Goal: Use online tool/utility: Utilize a website feature to perform a specific function

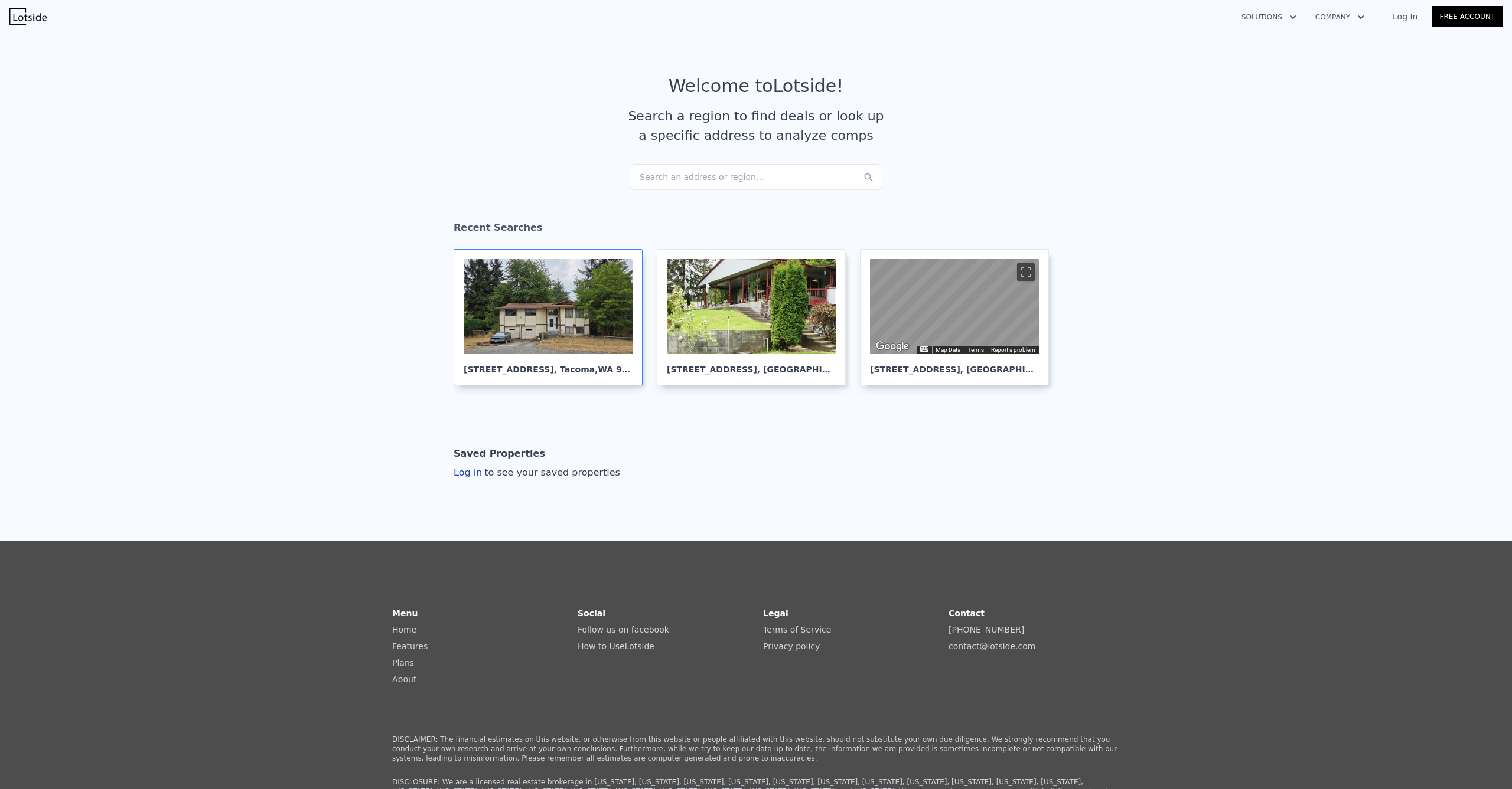
click at [560, 339] on div at bounding box center [548, 306] width 169 height 95
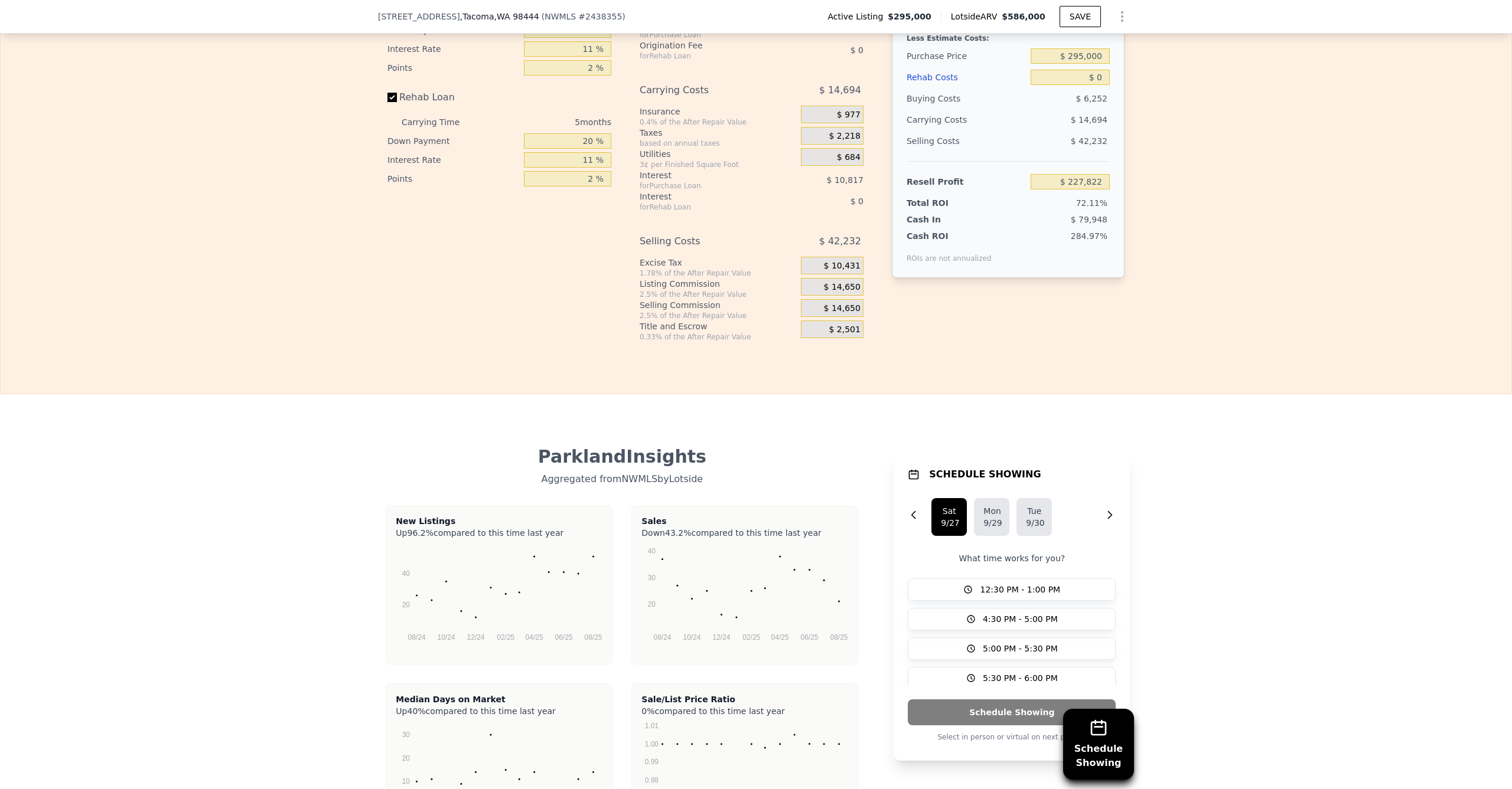
scroll to position [1879, 0]
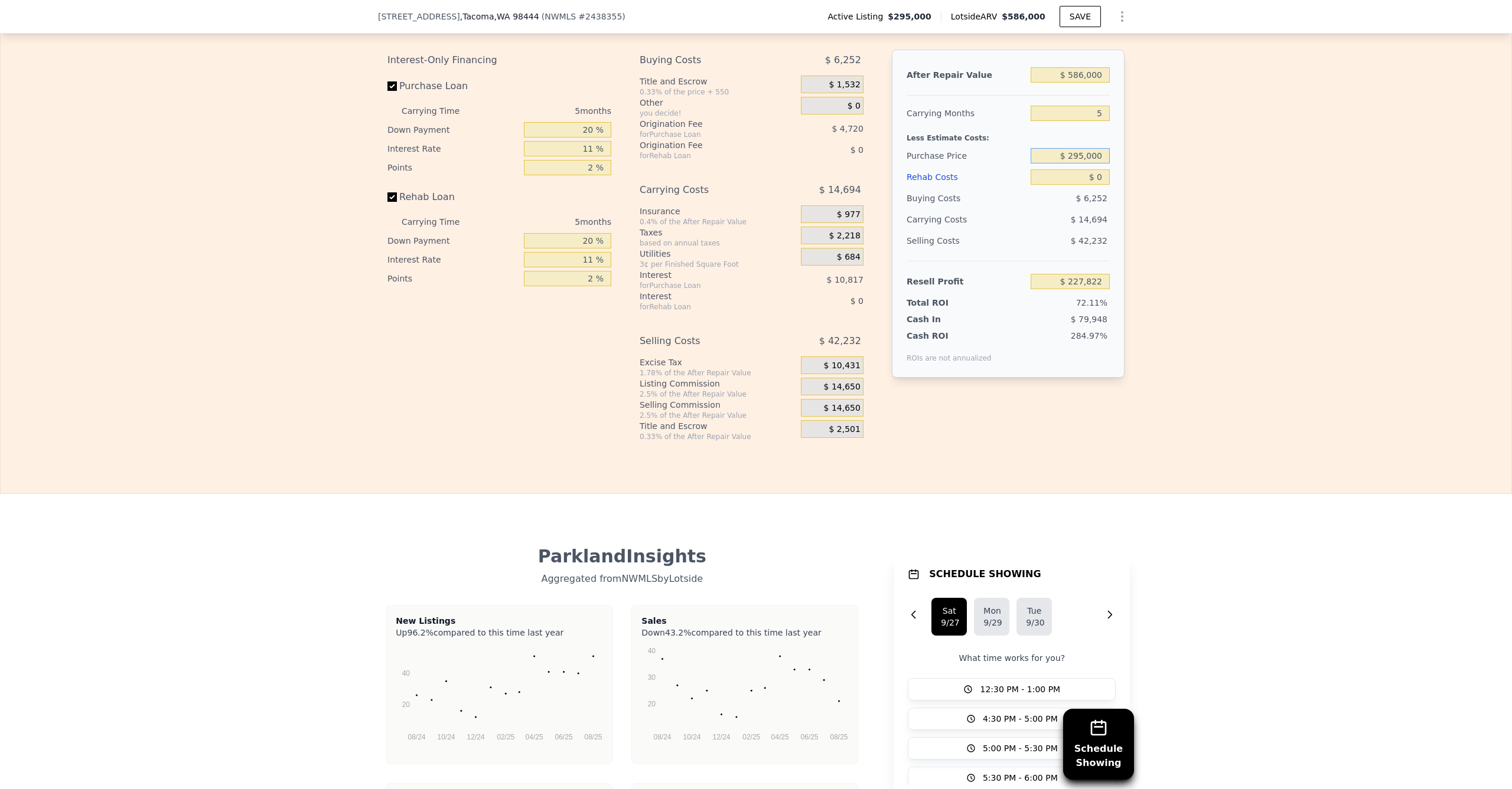
click at [1060, 156] on input "$ 295,000" at bounding box center [1070, 156] width 79 height 15
click at [1057, 164] on input "$ 295,000" at bounding box center [1070, 156] width 79 height 15
click at [1078, 162] on input "$ 295,000" at bounding box center [1070, 156] width 79 height 15
click at [1078, 161] on input "$ 295,000" at bounding box center [1070, 156] width 79 height 15
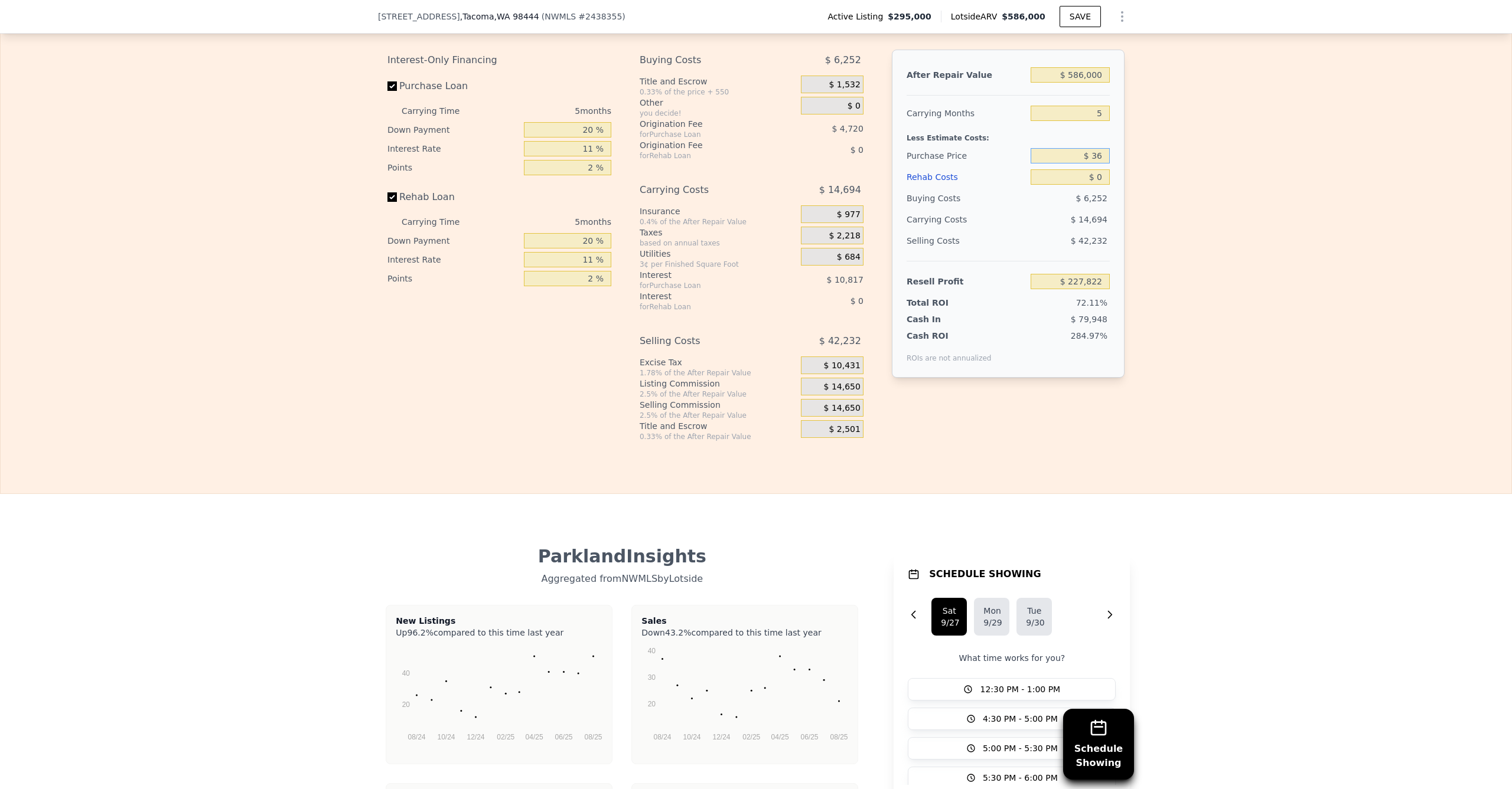
type input "$ 3"
type input "$ 460,000"
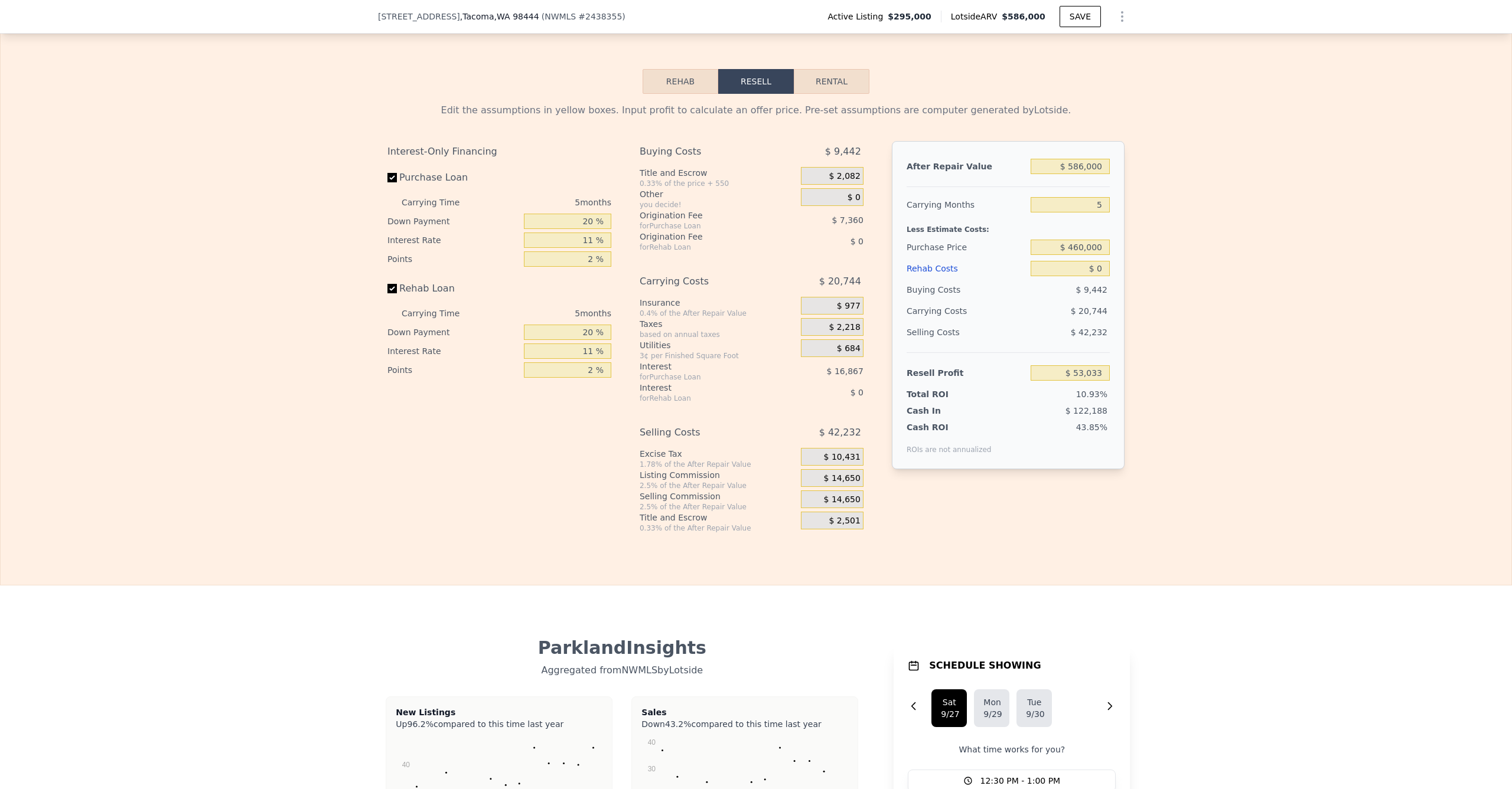
click at [1092, 91] on div "Rehab Resell Rental Edit the assumptions in yellow boxes. Input profit to calcu…" at bounding box center [756, 301] width 1512 height 569
type input "$ 53,582"
click at [837, 94] on button "Rental" at bounding box center [832, 81] width 76 height 24
select select "30"
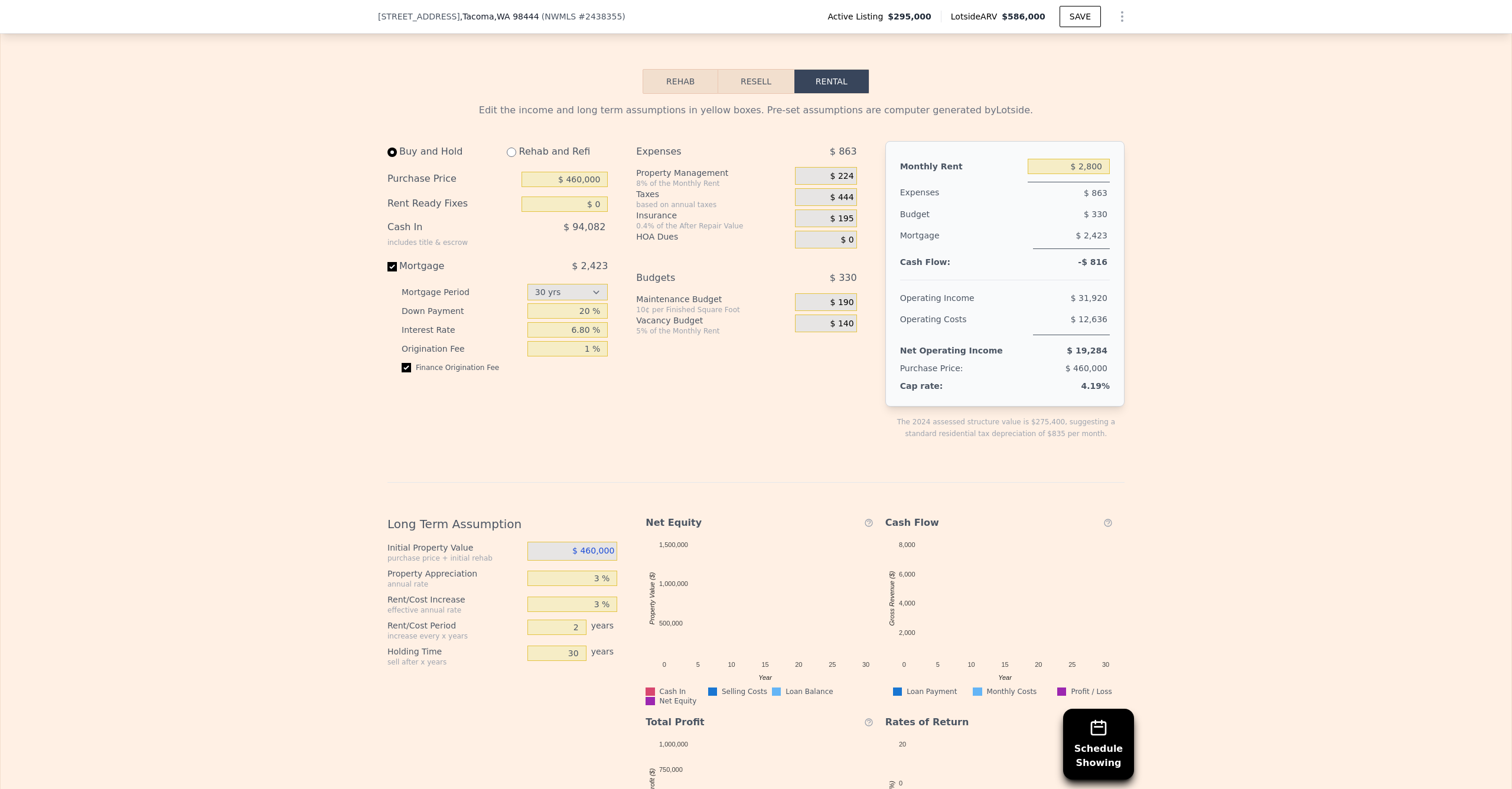
click at [759, 89] on button "Resell" at bounding box center [756, 81] width 75 height 24
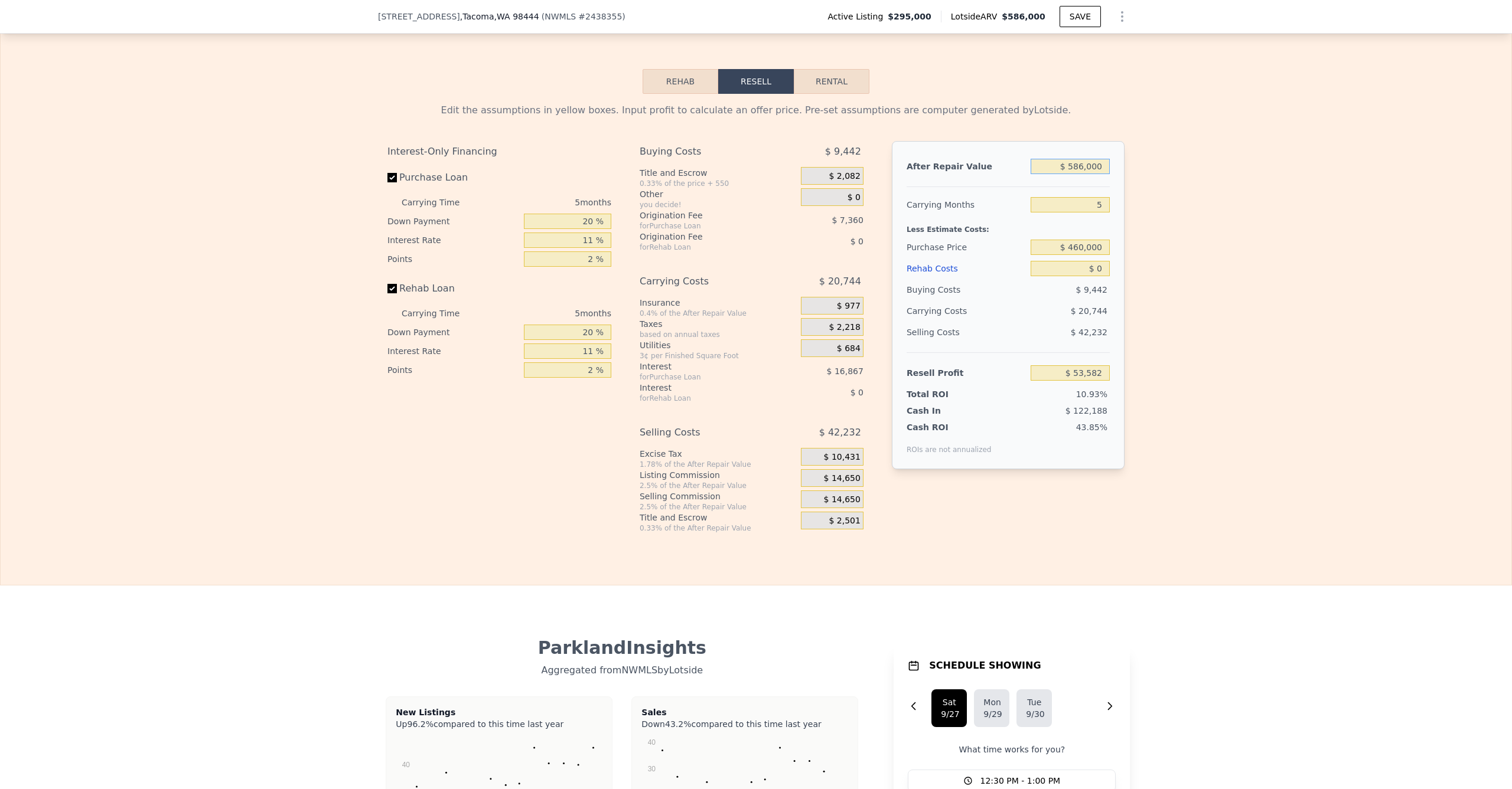
click at [1079, 169] on input "$ 586,000" at bounding box center [1070, 166] width 79 height 15
click at [1077, 172] on input "$ 586,000" at bounding box center [1070, 166] width 79 height 15
drag, startPoint x: 1081, startPoint y: 175, endPoint x: 1057, endPoint y: 176, distance: 24.0
click at [1057, 174] on input "$ 586,000" at bounding box center [1070, 166] width 79 height 15
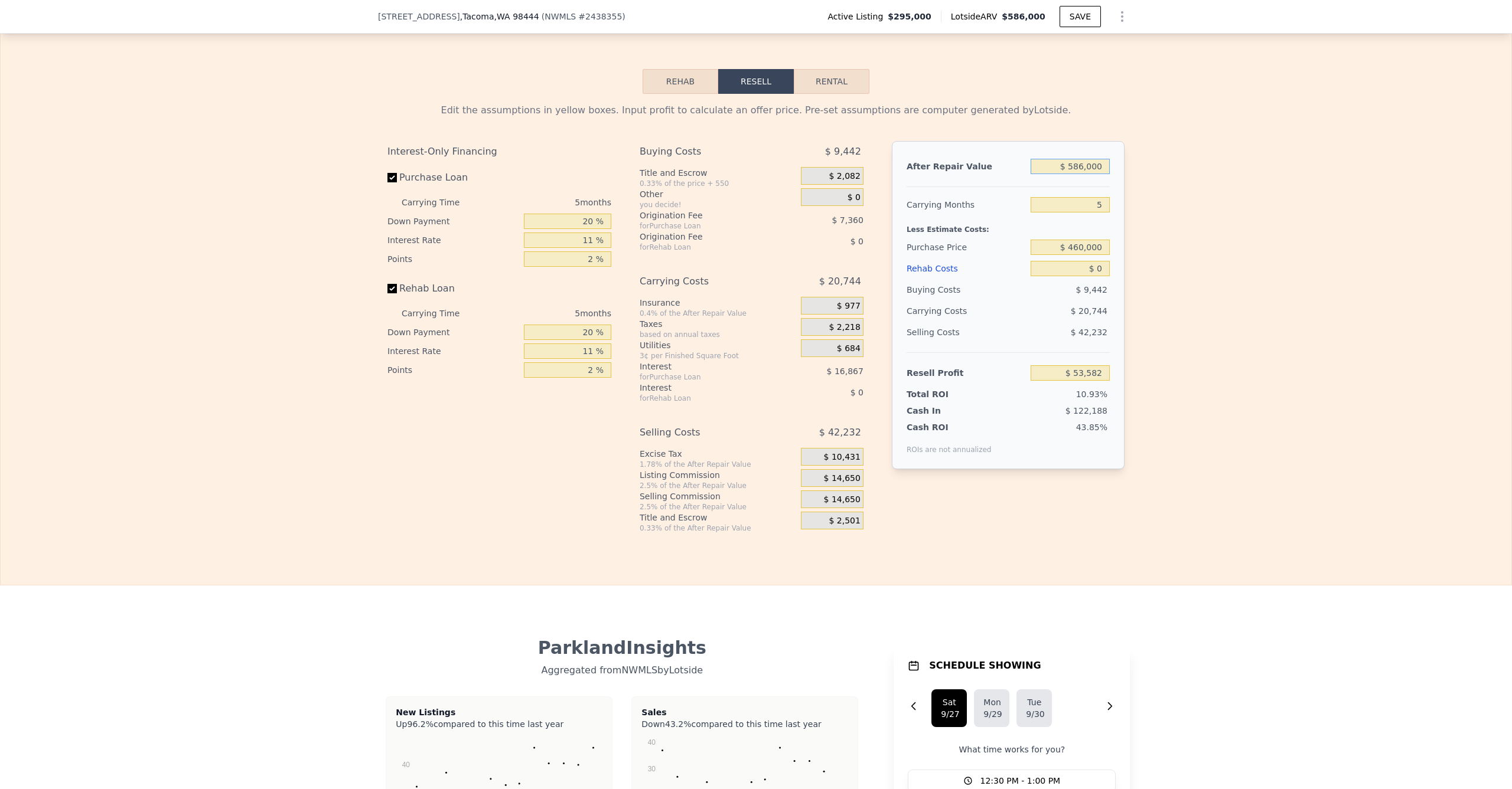
type input "$ 2,586,000"
type input "$ 1,907,989"
click at [1075, 170] on input "$ 2,586,000" at bounding box center [1070, 166] width 79 height 15
type input "$ 6"
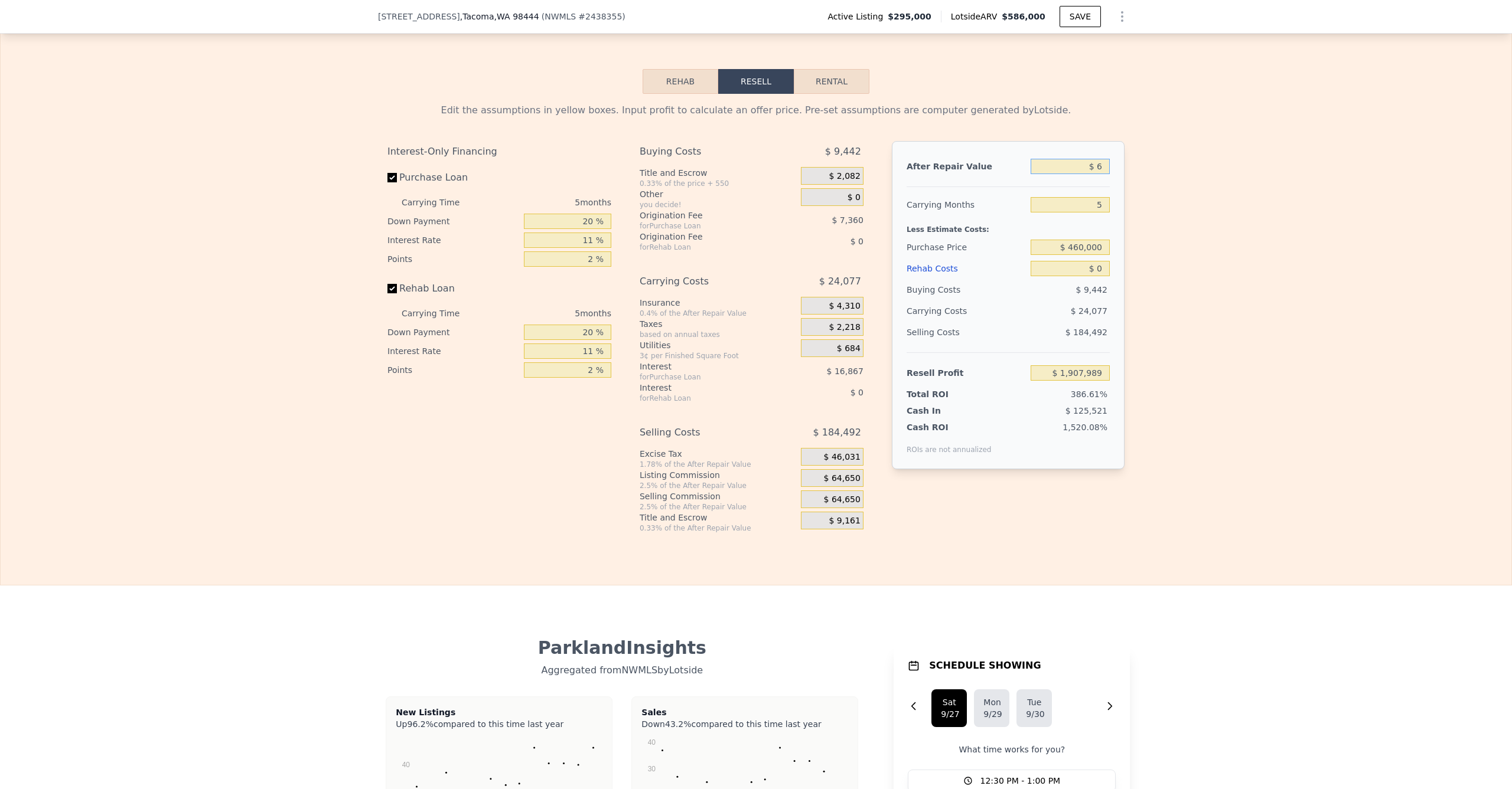
type input "-$ 489,753"
type input "$ 69"
type input "-$ 489,695"
type input "$ 699"
type input "-$ 489,109"
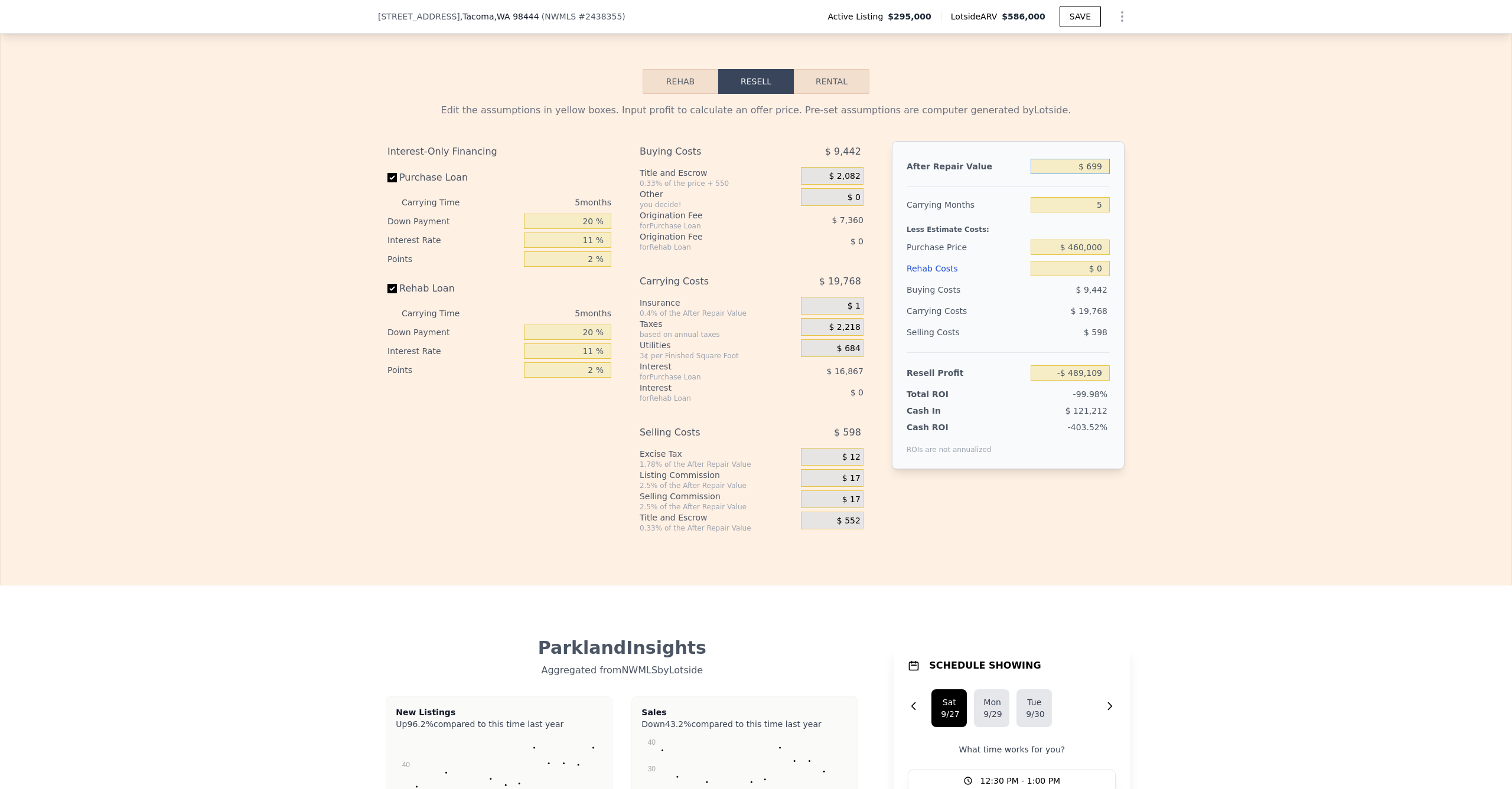
type input "$ 6,990"
type input "-$ 483,278"
type input "$ 69,900"
type input "-$ 424,949"
type input "$ 699,000"
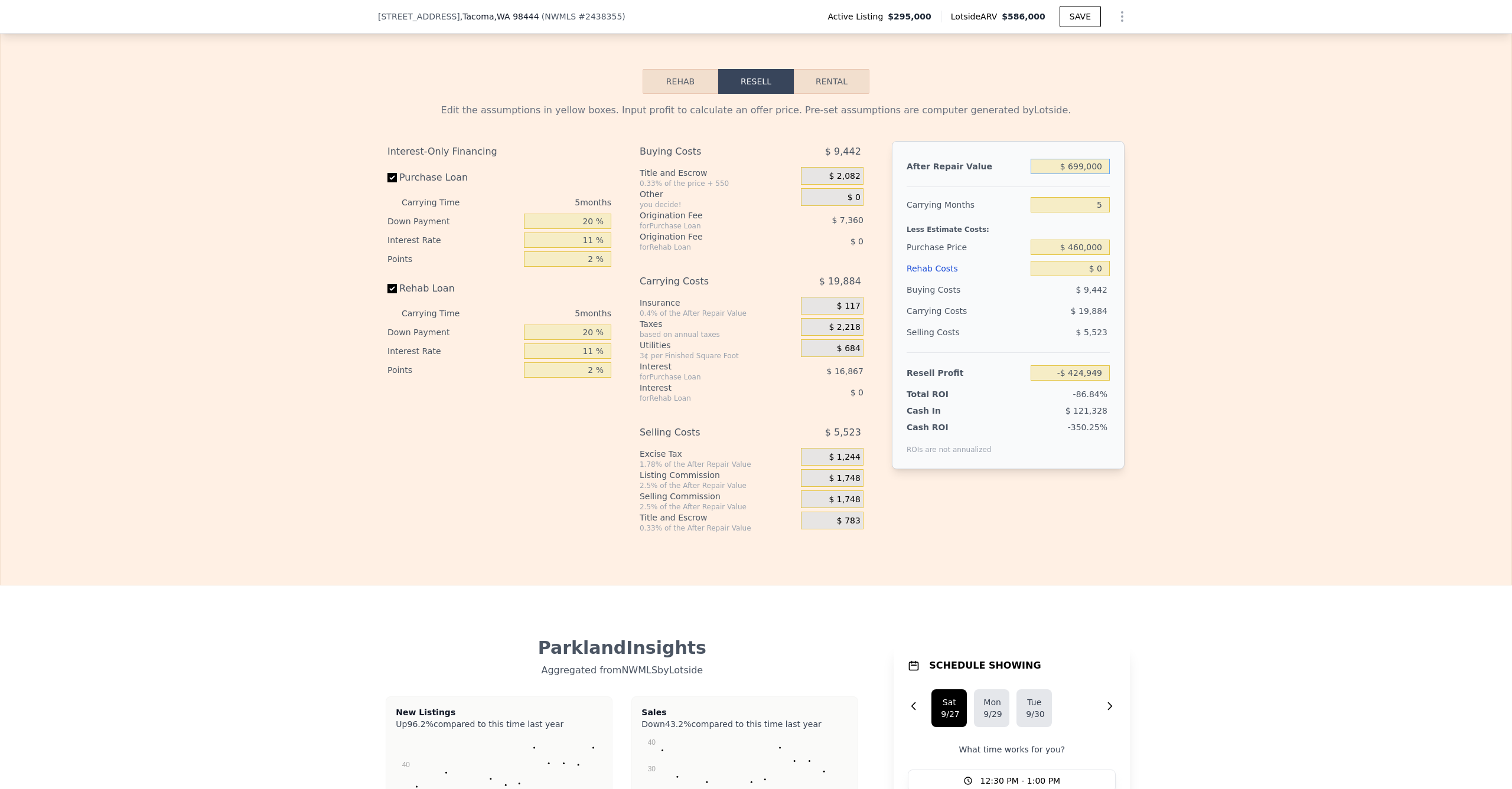
type input "$ 158,356"
click at [1180, 251] on div "Edit the assumptions in yellow boxes. Input profit to calculate an offer price.…" at bounding box center [756, 313] width 1511 height 439
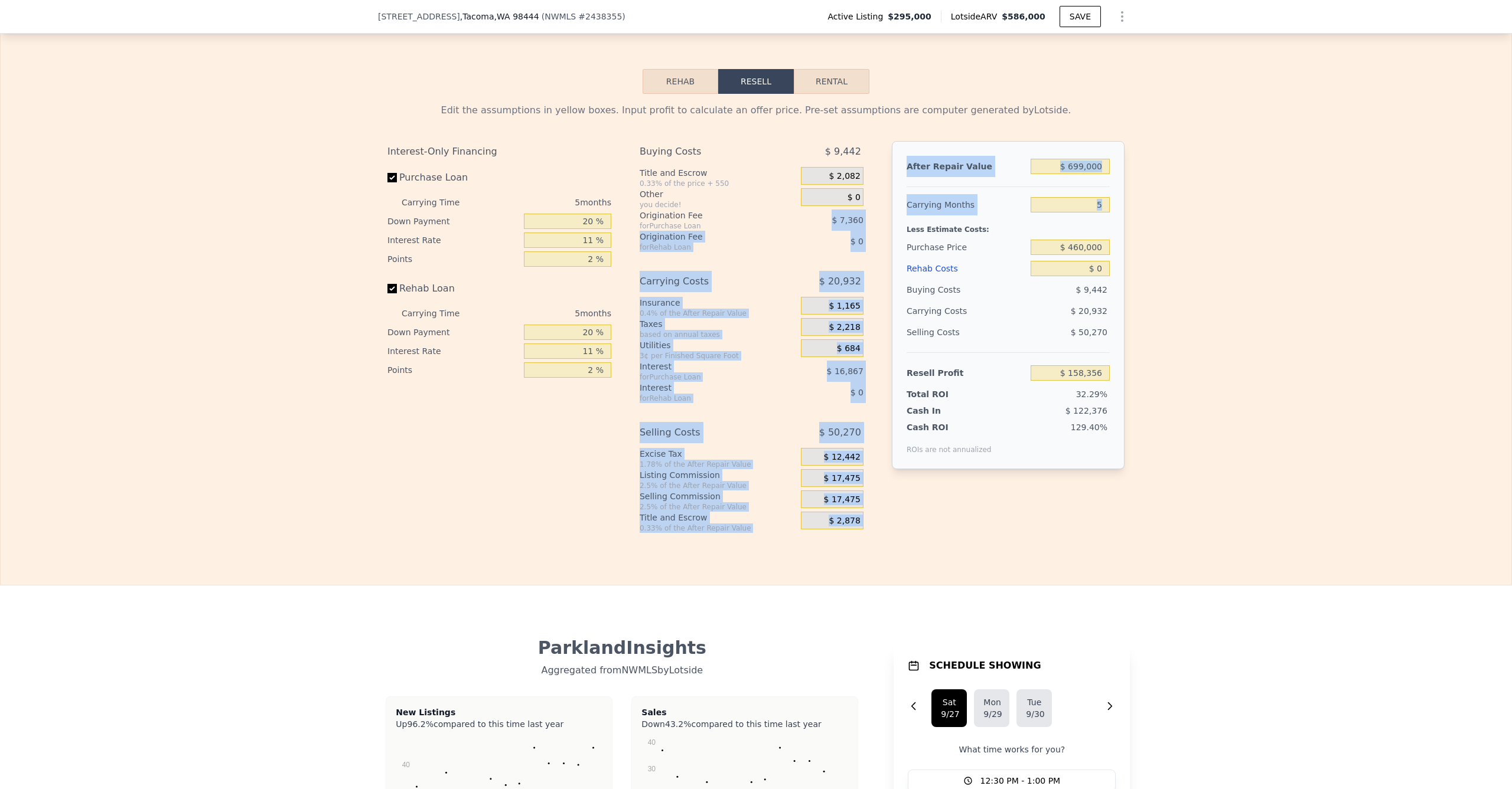
drag, startPoint x: 826, startPoint y: 224, endPoint x: 874, endPoint y: 224, distance: 48.0
click at [874, 224] on div "Interest-Only Financing Purchase Loan Carrying Time 5 months Down Payment 20 % …" at bounding box center [756, 337] width 737 height 392
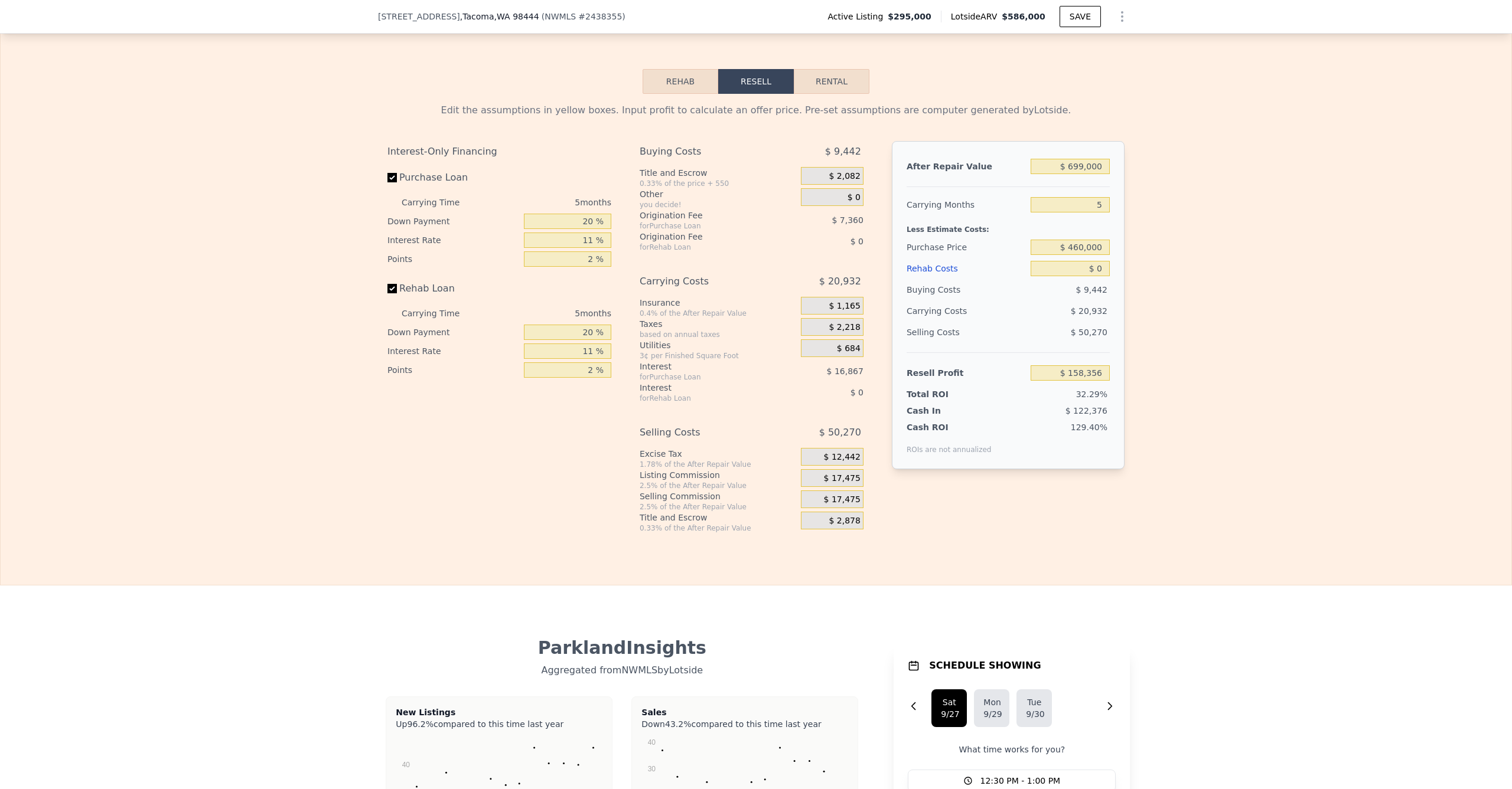
click at [642, 220] on div "Origination Fee" at bounding box center [706, 215] width 132 height 12
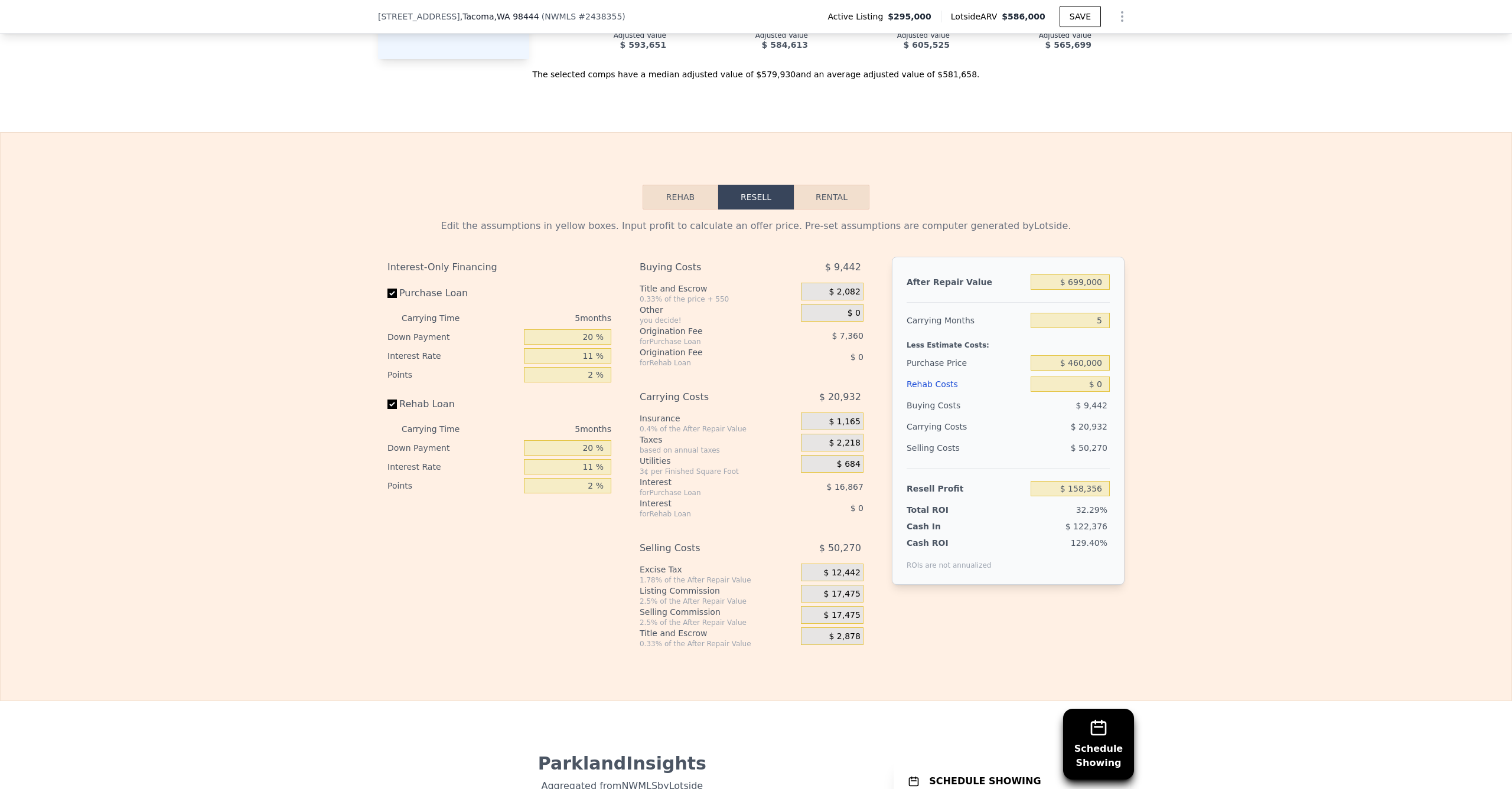
scroll to position [1773, 0]
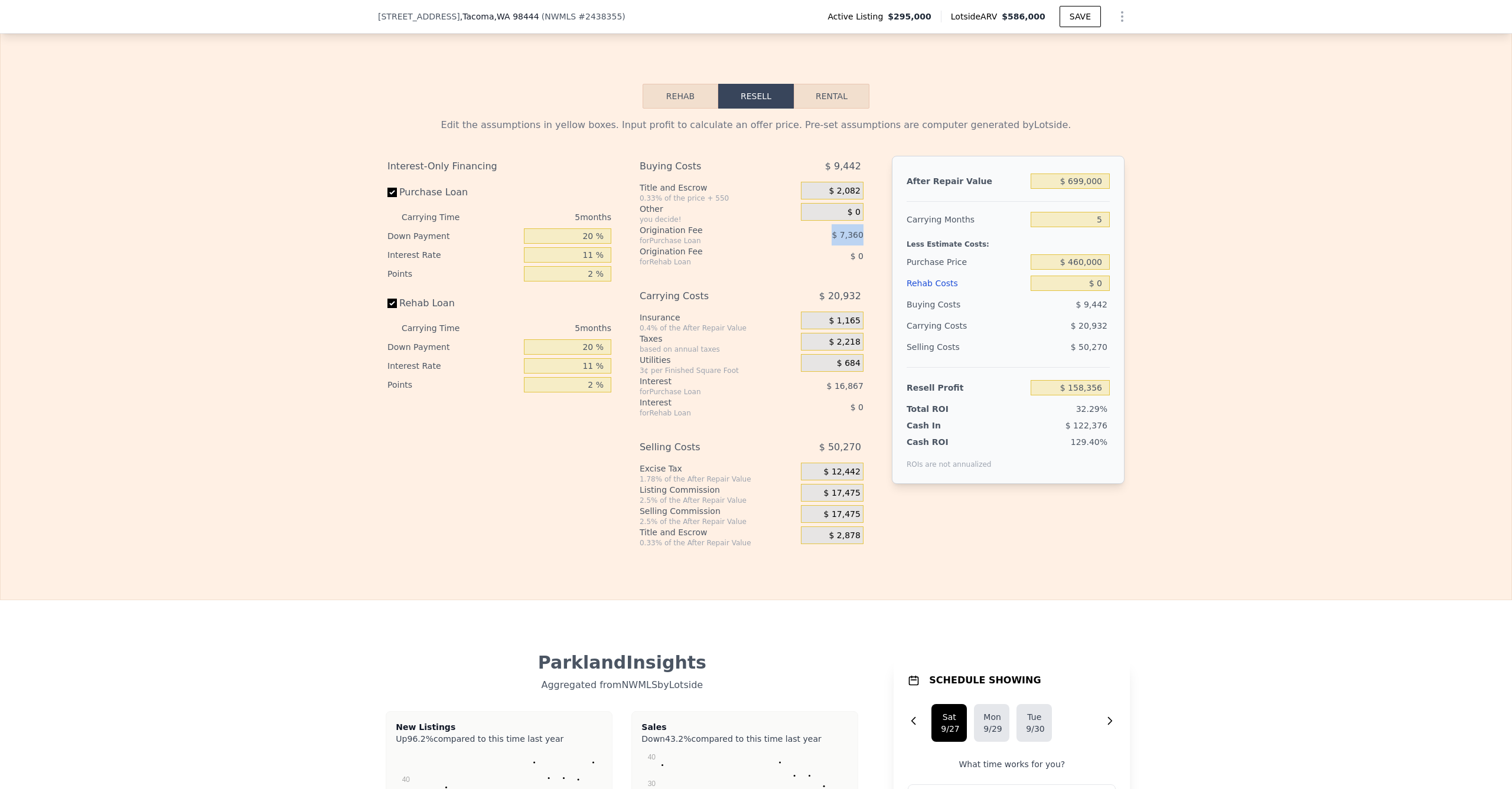
drag, startPoint x: 829, startPoint y: 240, endPoint x: 870, endPoint y: 241, distance: 41.0
click at [870, 240] on div "Interest-Only Financing Purchase Loan Carrying Time 5 months Down Payment 20 % …" at bounding box center [756, 352] width 737 height 392
drag, startPoint x: 825, startPoint y: 168, endPoint x: 854, endPoint y: 173, distance: 29.4
click at [853, 171] on span "$ 9,442" at bounding box center [843, 166] width 36 height 21
drag, startPoint x: 825, startPoint y: 167, endPoint x: 864, endPoint y: 174, distance: 39.6
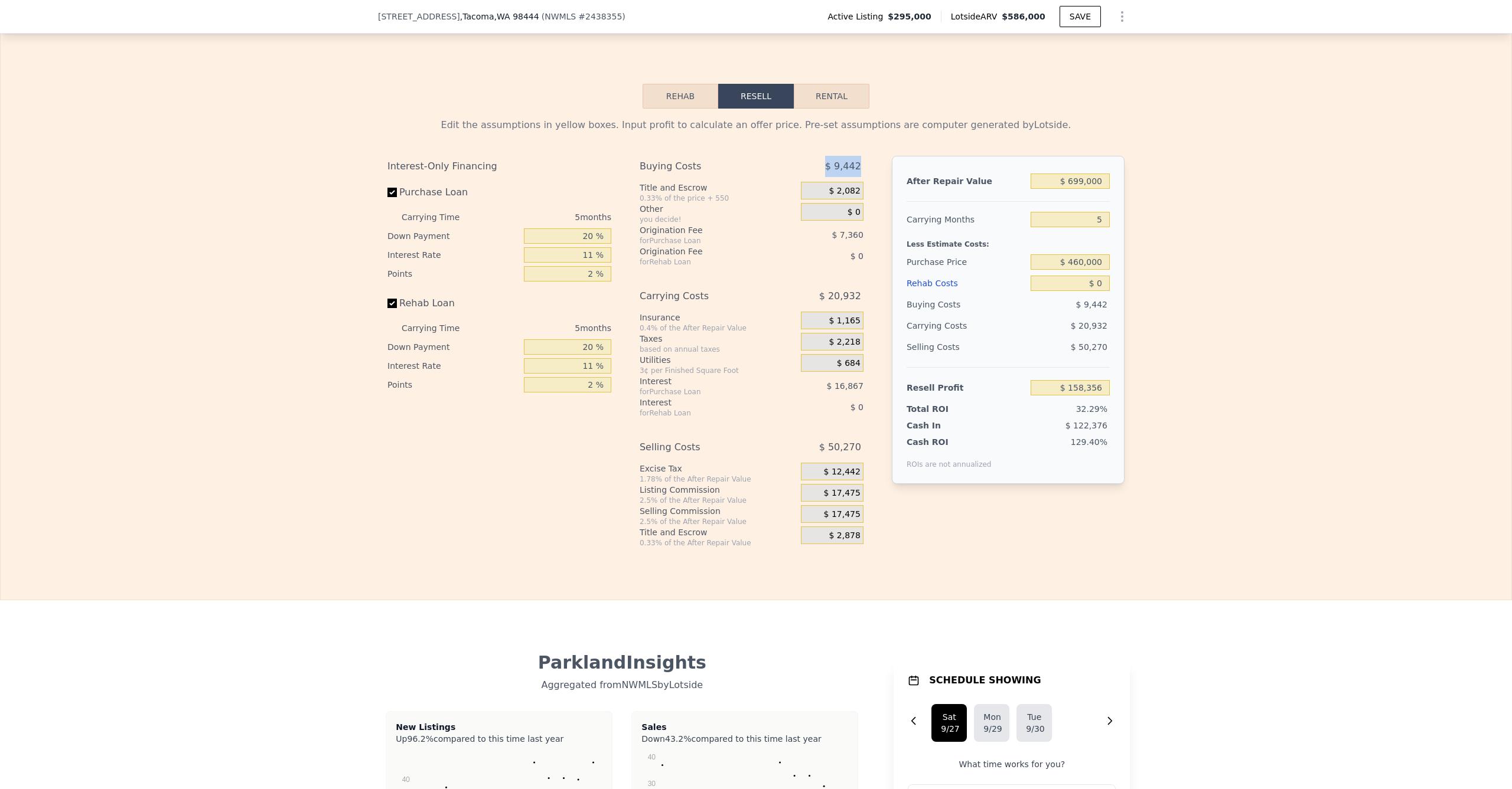
click at [864, 174] on div "Buying Costs $ 9,442 Title and Escrow 0.33% of the price + 550 $ 2,082 Other yo…" at bounding box center [756, 352] width 233 height 392
drag, startPoint x: 814, startPoint y: 169, endPoint x: 879, endPoint y: 164, distance: 65.2
click at [878, 164] on div "Interest-Only Financing Purchase Loan Carrying Time 5 months Down Payment 20 % …" at bounding box center [756, 352] width 737 height 392
click at [761, 166] on div "Buying Costs" at bounding box center [706, 166] width 132 height 21
type input "$ 586,000"
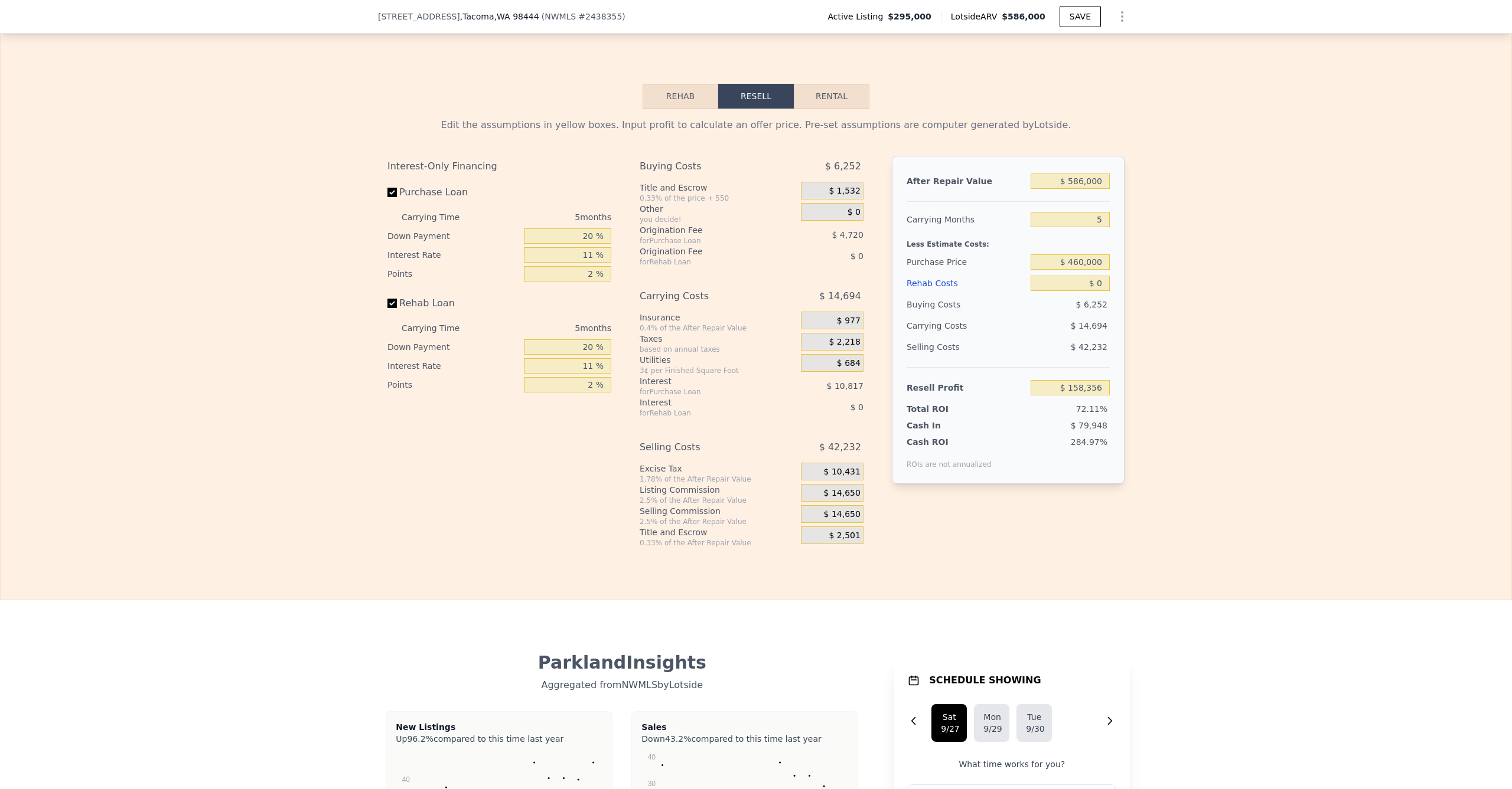
type input "$ 227,822"
